Goal: Find specific page/section: Find specific page/section

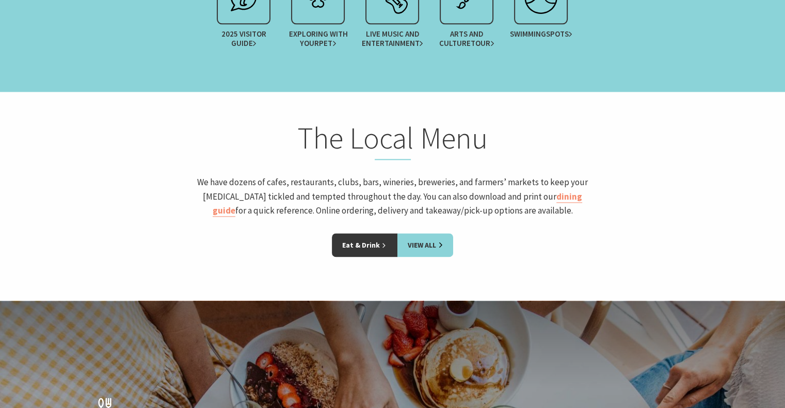
scroll to position [1291, 0]
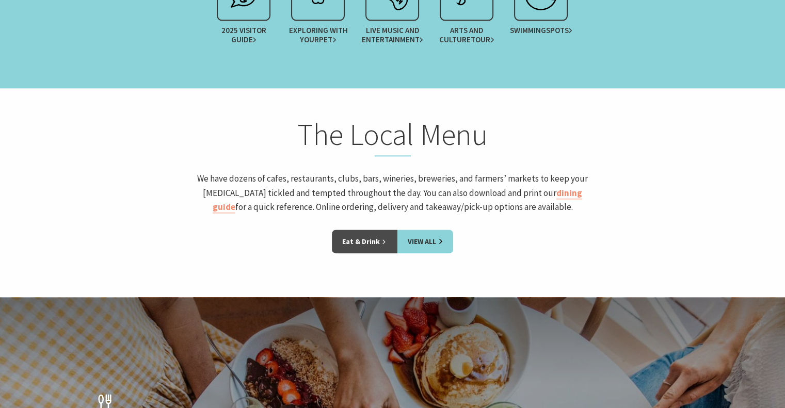
click at [351, 240] on link "Eat & Drink" at bounding box center [365, 242] width 66 height 24
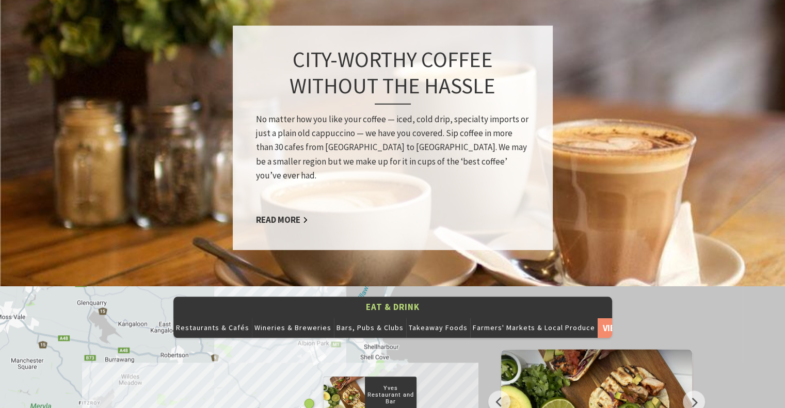
scroll to position [929, 0]
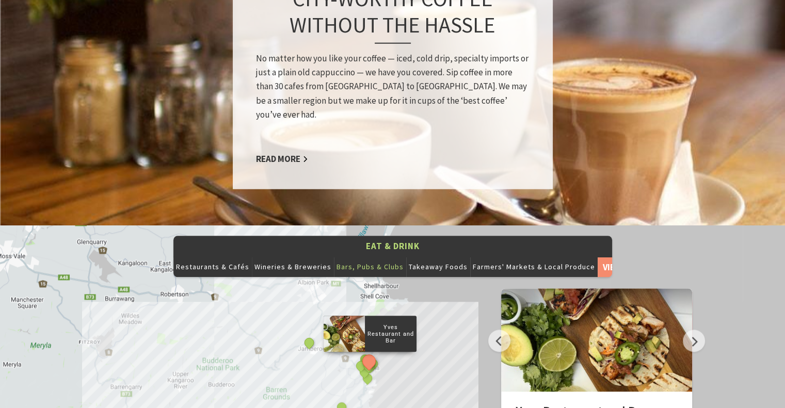
click at [354, 257] on button "Bars, Pubs & Clubs" at bounding box center [370, 267] width 72 height 21
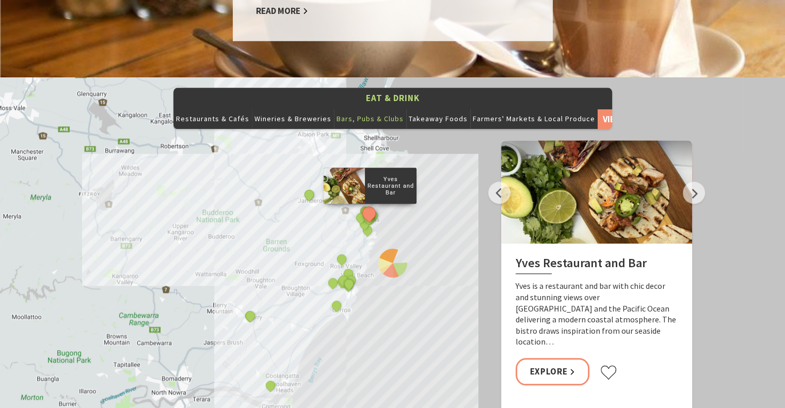
scroll to position [1084, 0]
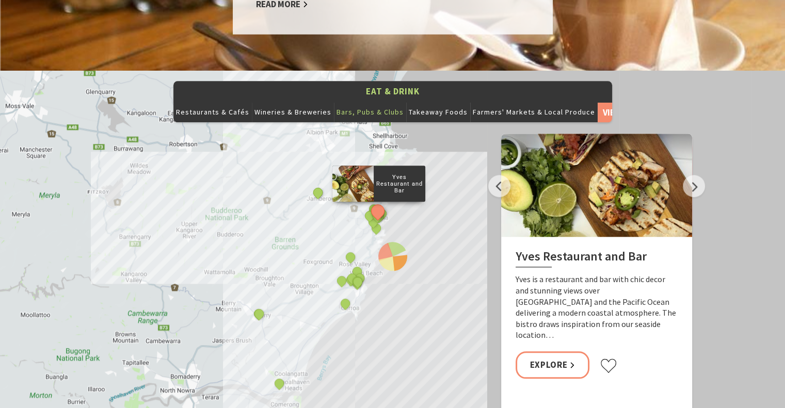
drag, startPoint x: 376, startPoint y: 268, endPoint x: 386, endPoint y: 274, distance: 11.3
click at [386, 274] on div "Yves Restaurant and Bar By The Sea The Treat Factory Slow Dough The [PERSON_NAM…" at bounding box center [392, 257] width 785 height 372
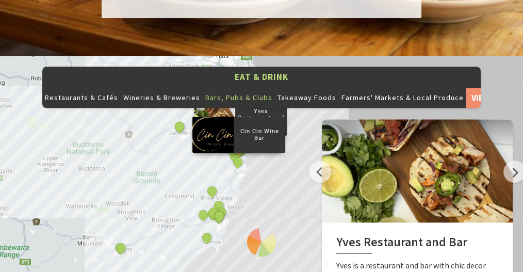
drag, startPoint x: 219, startPoint y: 202, endPoint x: 245, endPoint y: 151, distance: 57.0
click at [247, 155] on div "Cin Cin Wine Bar" at bounding box center [238, 162] width 15 height 15
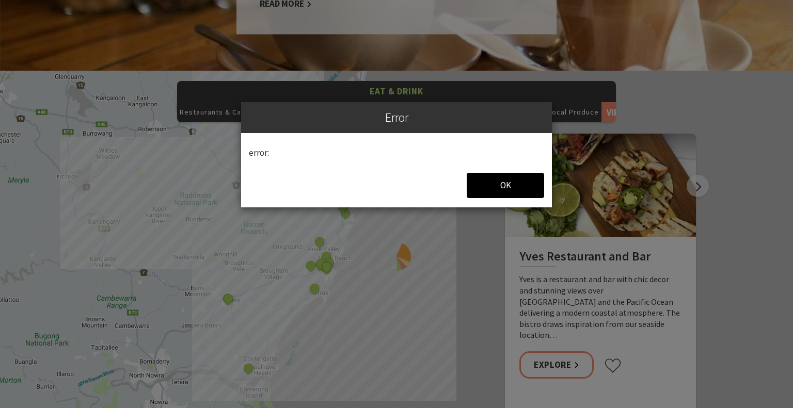
click at [502, 177] on div "OK" at bounding box center [505, 185] width 77 height 25
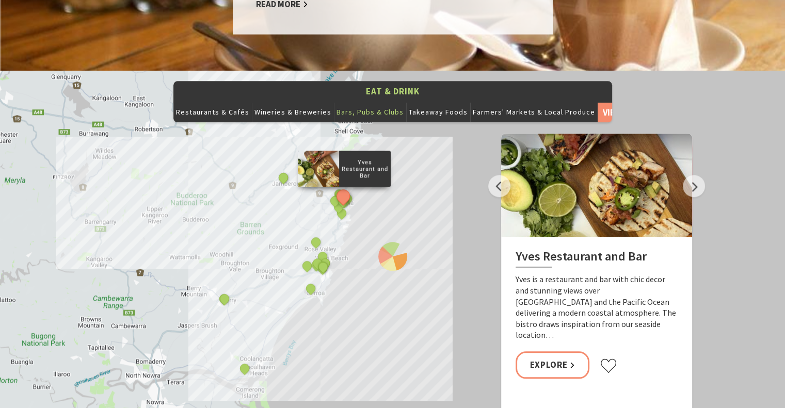
click at [740, 358] on button "Zoom in" at bounding box center [744, 368] width 21 height 21
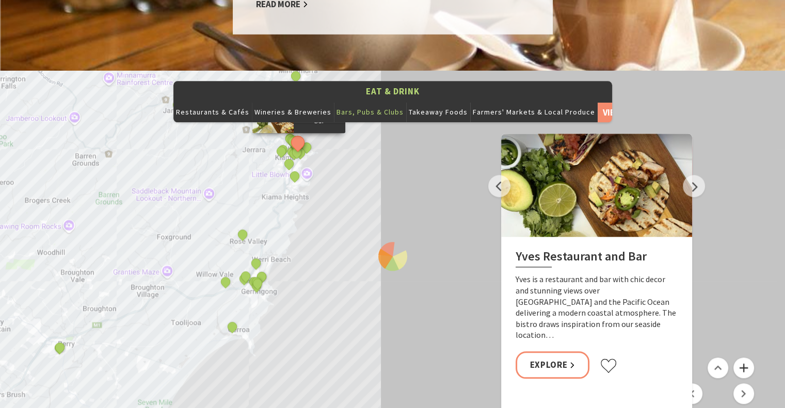
click at [745, 358] on button "Zoom in" at bounding box center [744, 368] width 21 height 21
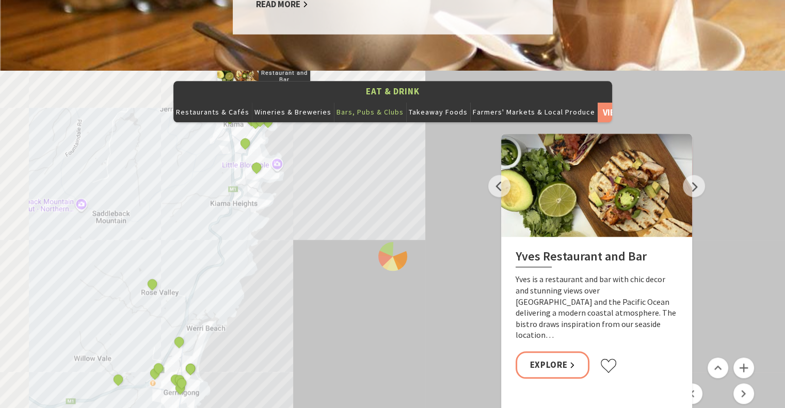
drag, startPoint x: 310, startPoint y: 269, endPoint x: 373, endPoint y: 335, distance: 91.3
click at [389, 357] on div "Yves Restaurant and Bar By The Sea The Treat Factory Slow Dough The [PERSON_NAM…" at bounding box center [392, 257] width 785 height 372
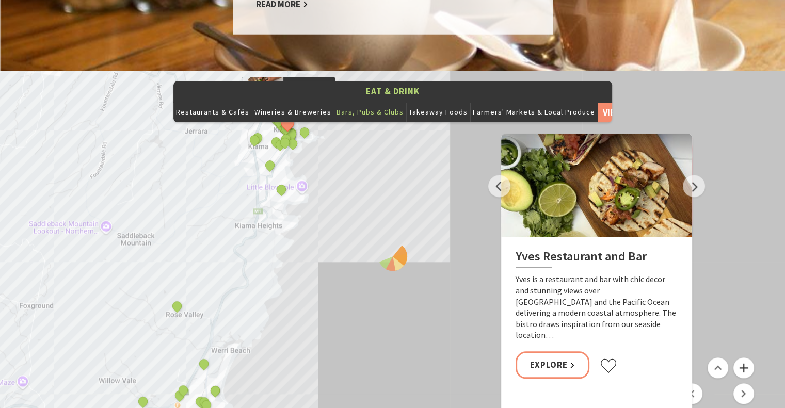
click at [745, 358] on button "Zoom in" at bounding box center [744, 368] width 21 height 21
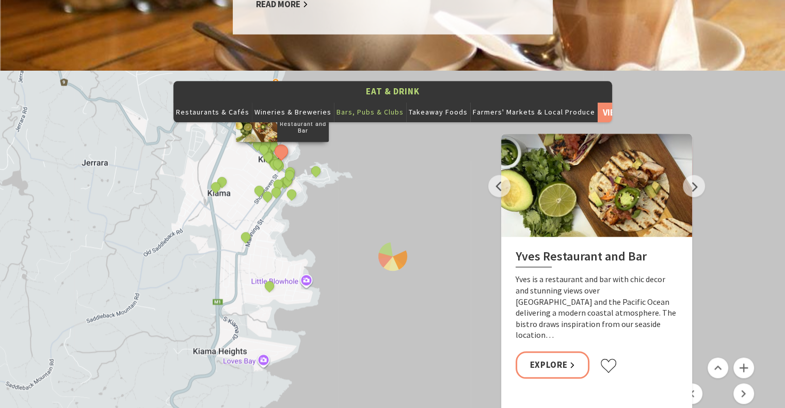
drag, startPoint x: 234, startPoint y: 194, endPoint x: 330, endPoint y: 352, distance: 184.8
click at [330, 352] on div "Yves Restaurant and Bar By The Sea The Treat Factory Slow Dough The [PERSON_NAM…" at bounding box center [392, 257] width 785 height 372
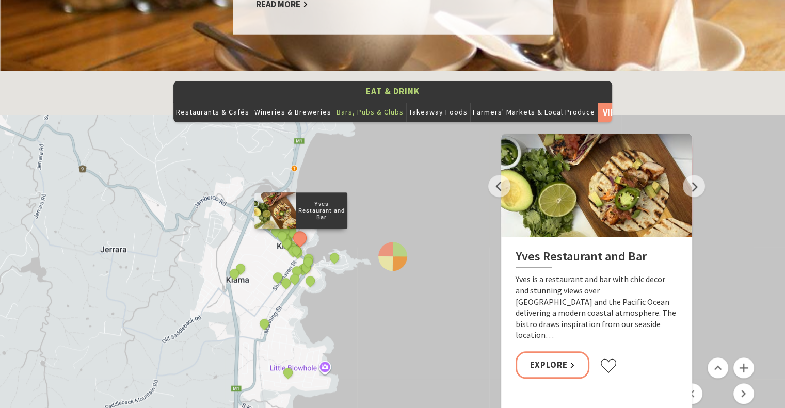
drag, startPoint x: 305, startPoint y: 247, endPoint x: 325, endPoint y: 338, distance: 93.2
click at [325, 338] on div "Yves Restaurant and Bar By The Sea The Treat Factory Slow Dough The [PERSON_NAM…" at bounding box center [392, 257] width 785 height 372
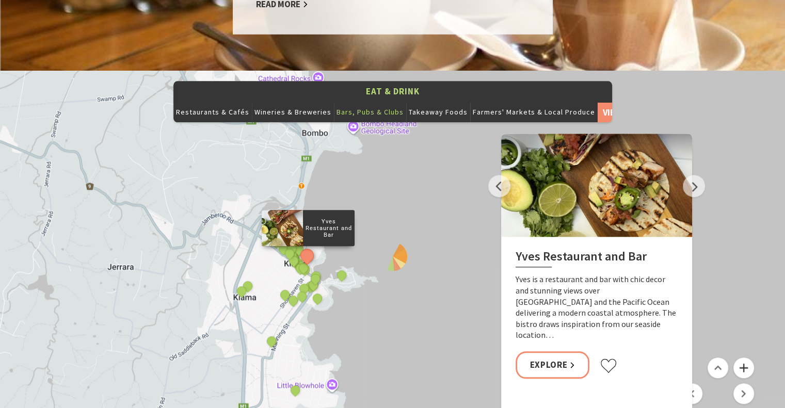
click at [743, 358] on button "Zoom in" at bounding box center [744, 368] width 21 height 21
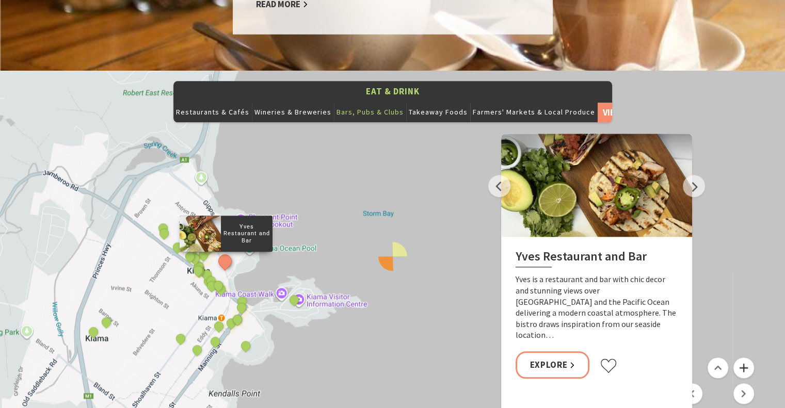
click at [743, 358] on button "Zoom in" at bounding box center [744, 368] width 21 height 21
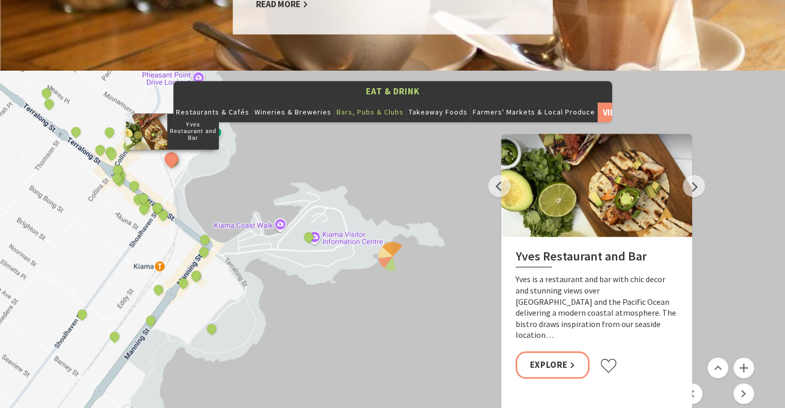
drag, startPoint x: 407, startPoint y: 340, endPoint x: 510, endPoint y: 259, distance: 131.6
click at [510, 259] on div "Eat & Drink Restaurants & Cafés Wineries & Breweries Bars, Pubs & Clubs Takeawa…" at bounding box center [392, 257] width 785 height 372
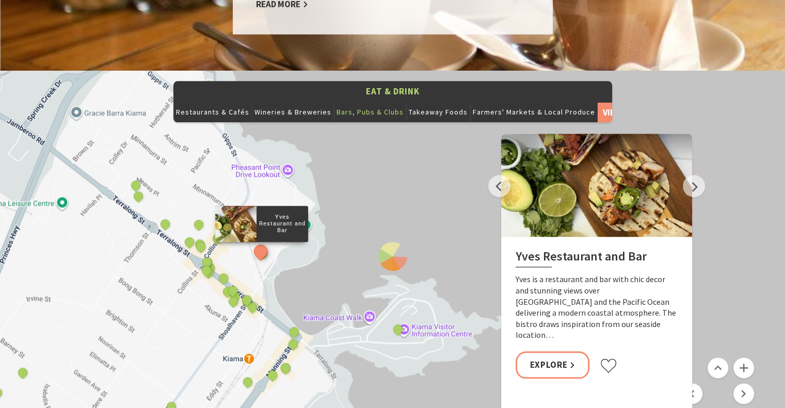
drag, startPoint x: 118, startPoint y: 195, endPoint x: 185, endPoint y: 303, distance: 127.5
click at [185, 303] on div "Yves Restaurant and Bar By The Sea The Treat Factory Slow Dough The [PERSON_NAM…" at bounding box center [392, 257] width 785 height 372
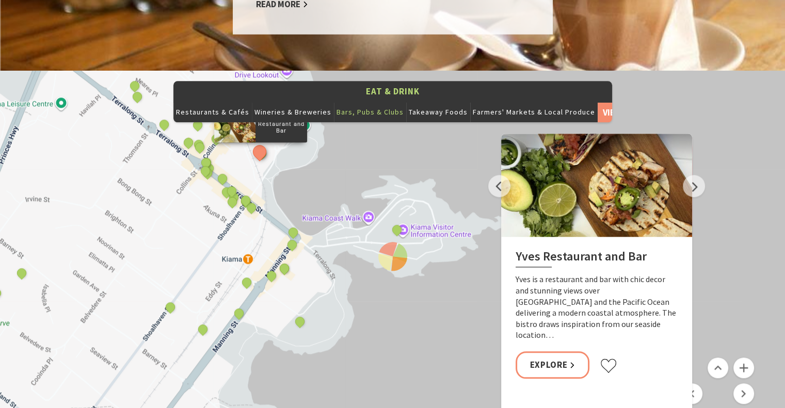
drag, startPoint x: 383, startPoint y: 332, endPoint x: 381, endPoint y: 241, distance: 90.9
click at [381, 241] on div "Eat & Drink Restaurants & Cafés Wineries & Breweries Bars, Pubs & Clubs Takeawa…" at bounding box center [392, 257] width 785 height 372
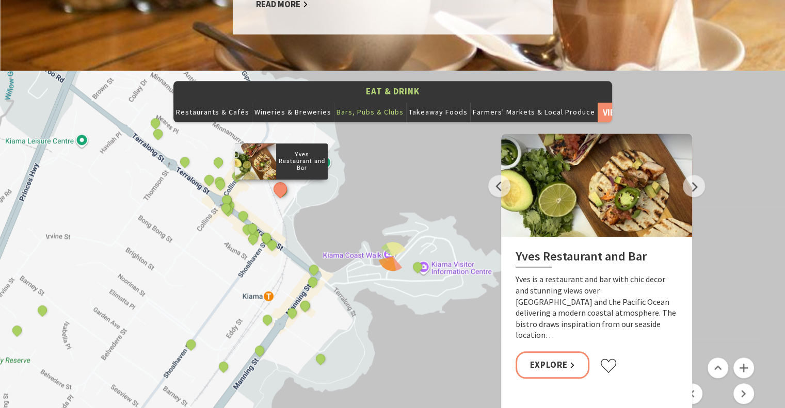
drag, startPoint x: 279, startPoint y: 188, endPoint x: 299, endPoint y: 227, distance: 43.4
click at [299, 227] on div "Yves Restaurant and Bar By The Sea The Treat Factory Slow Dough The [PERSON_NAM…" at bounding box center [392, 257] width 785 height 372
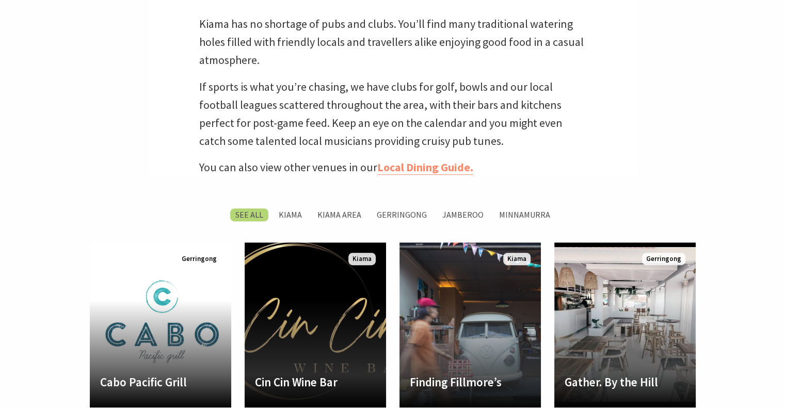
scroll to position [361, 0]
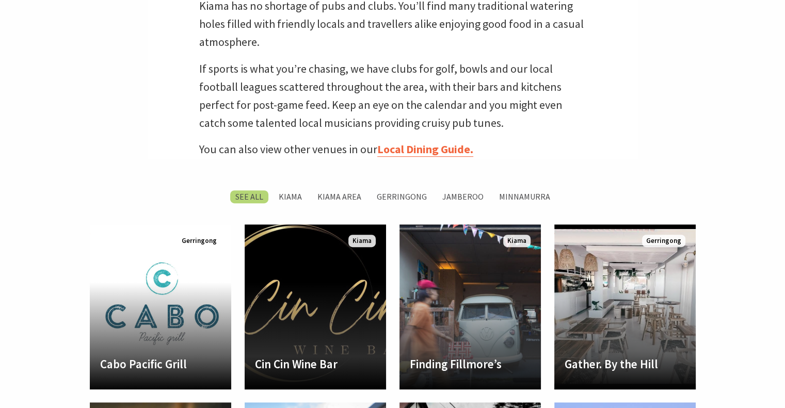
click at [409, 150] on link "Local Dining Guide." at bounding box center [425, 149] width 96 height 15
